Goal: Obtain resource: Obtain resource

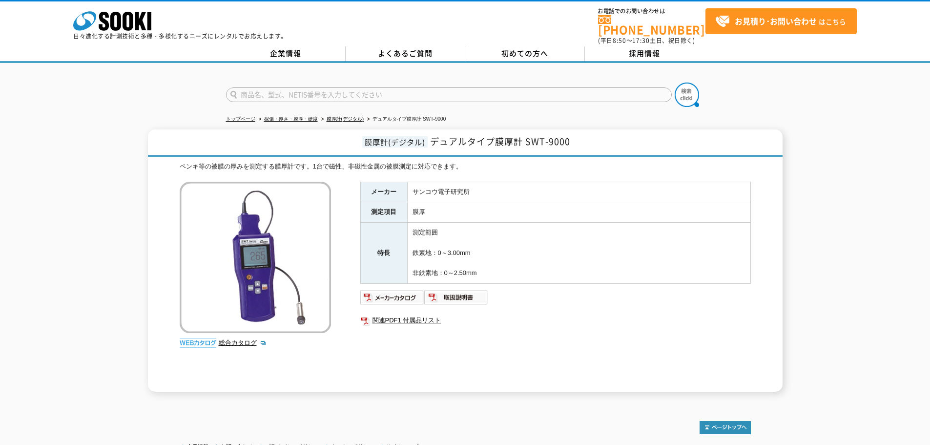
click at [497, 350] on div "メーカー サンコウ電子研究所 測定項目 膜厚 特長 測定範囲 鉄素地：0～3.00mm 非鉄素地：0～2.50mm 関連PDF1 付属品リスト" at bounding box center [555, 287] width 391 height 210
click at [411, 314] on link "関連PDF1 付属品リスト" at bounding box center [555, 320] width 391 height 13
click at [99, 24] on icon "株式会社 ソーキ" at bounding box center [112, 21] width 78 height 20
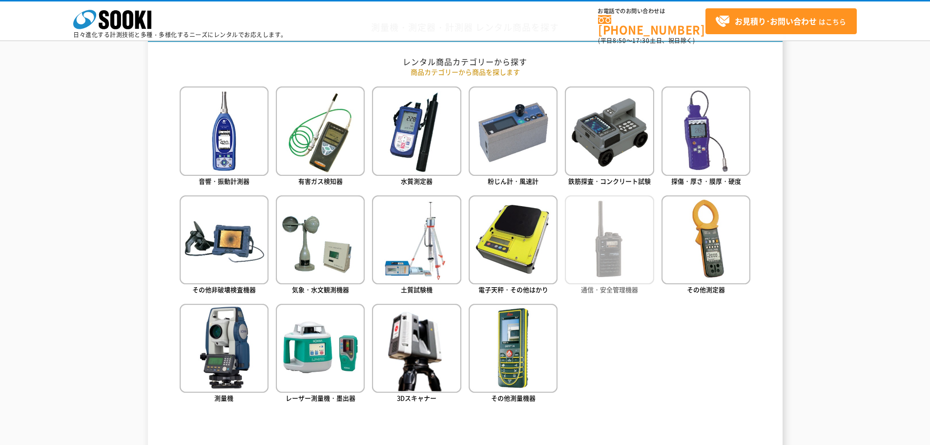
scroll to position [440, 0]
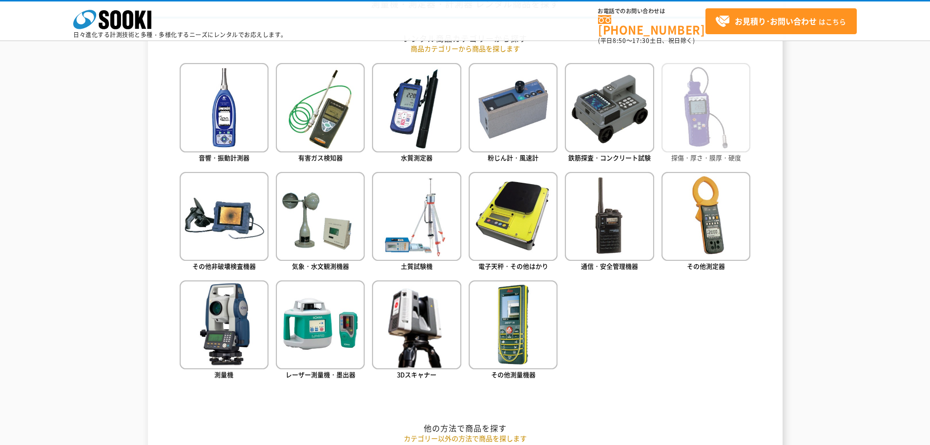
click at [707, 127] on img at bounding box center [706, 107] width 89 height 89
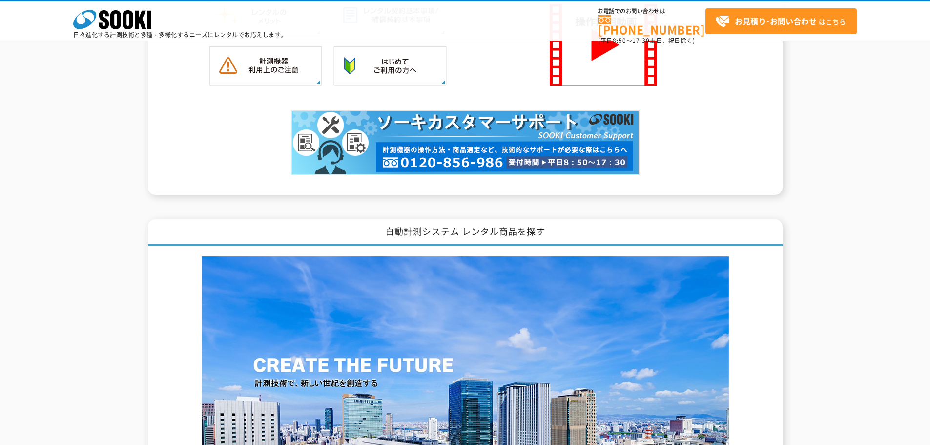
scroll to position [969, 0]
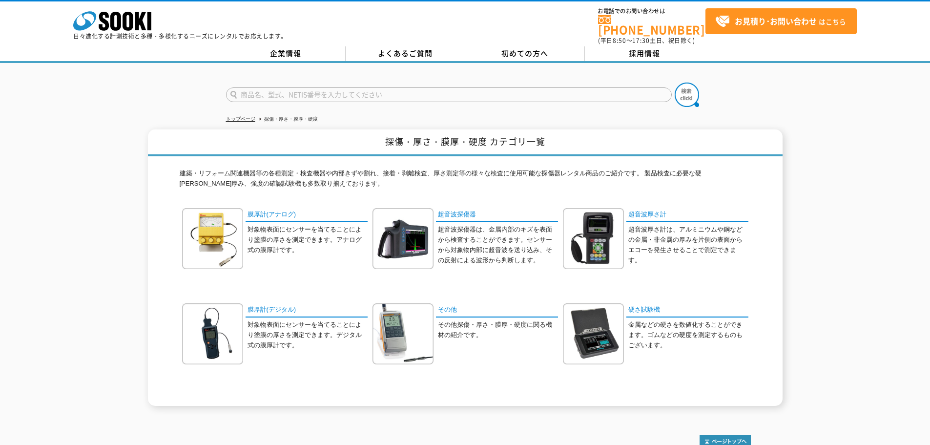
drag, startPoint x: 626, startPoint y: 259, endPoint x: 629, endPoint y: 240, distance: 19.2
